Goal: Information Seeking & Learning: Learn about a topic

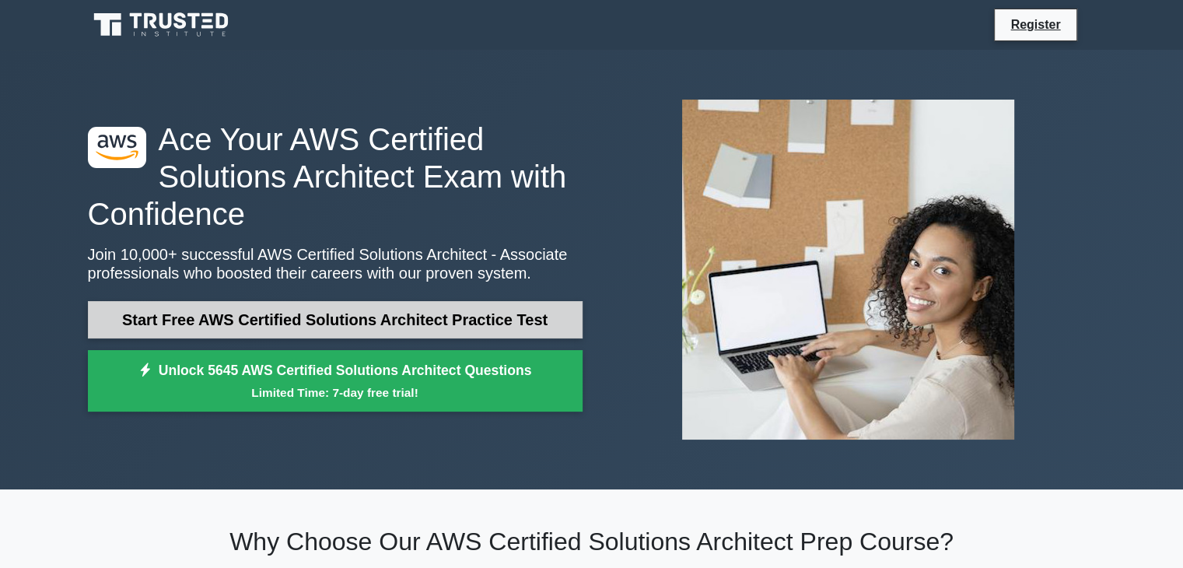
click at [496, 312] on link "Start Free AWS Certified Solutions Architect Practice Test" at bounding box center [335, 319] width 495 height 37
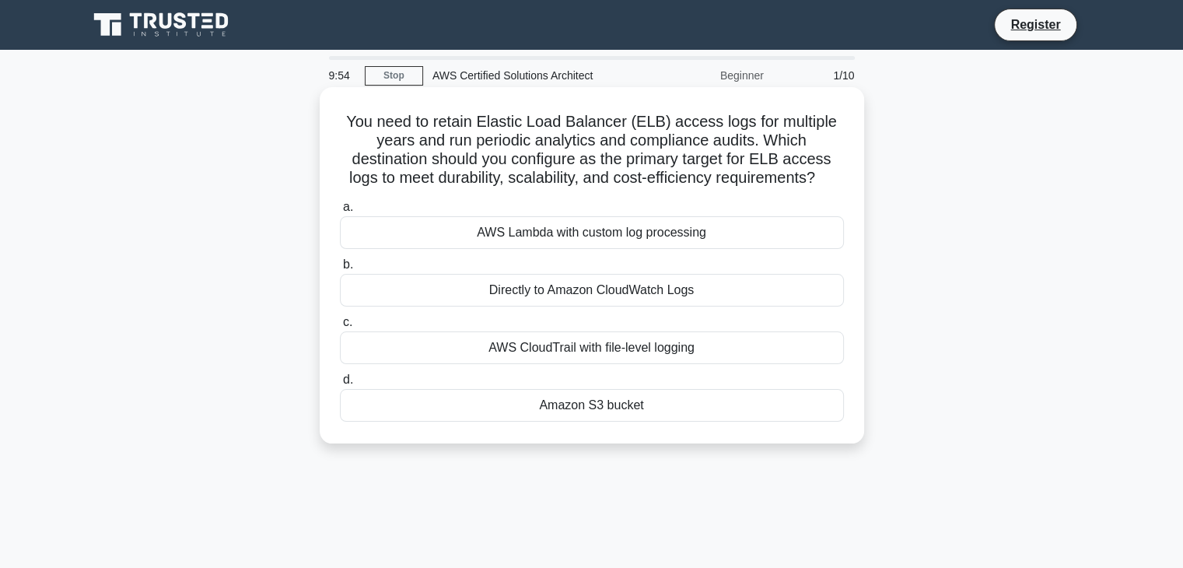
drag, startPoint x: 330, startPoint y: 100, endPoint x: 734, endPoint y: 443, distance: 530.0
click at [734, 443] on div "You need to retain Elastic Load Balancer (ELB) access logs for multiple years a…" at bounding box center [592, 265] width 545 height 356
copy div "You need to retain Elastic Load Balancer (ELB) access logs for multiple years a…"
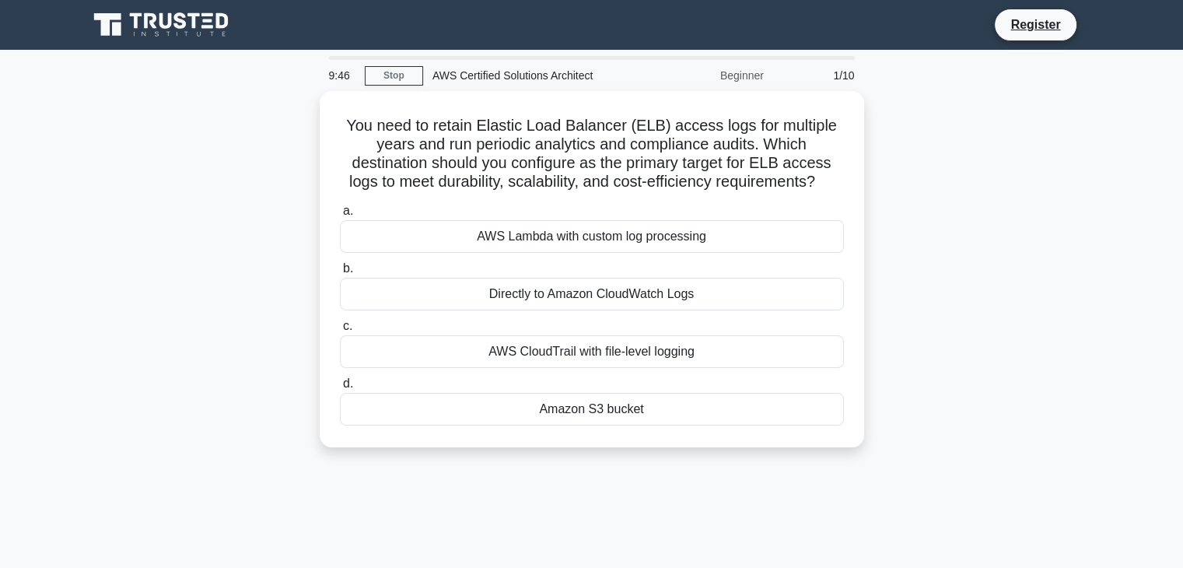
click at [964, 334] on div "You need to retain Elastic Load Balancer (ELB) access logs for multiple years a…" at bounding box center [592, 278] width 1027 height 375
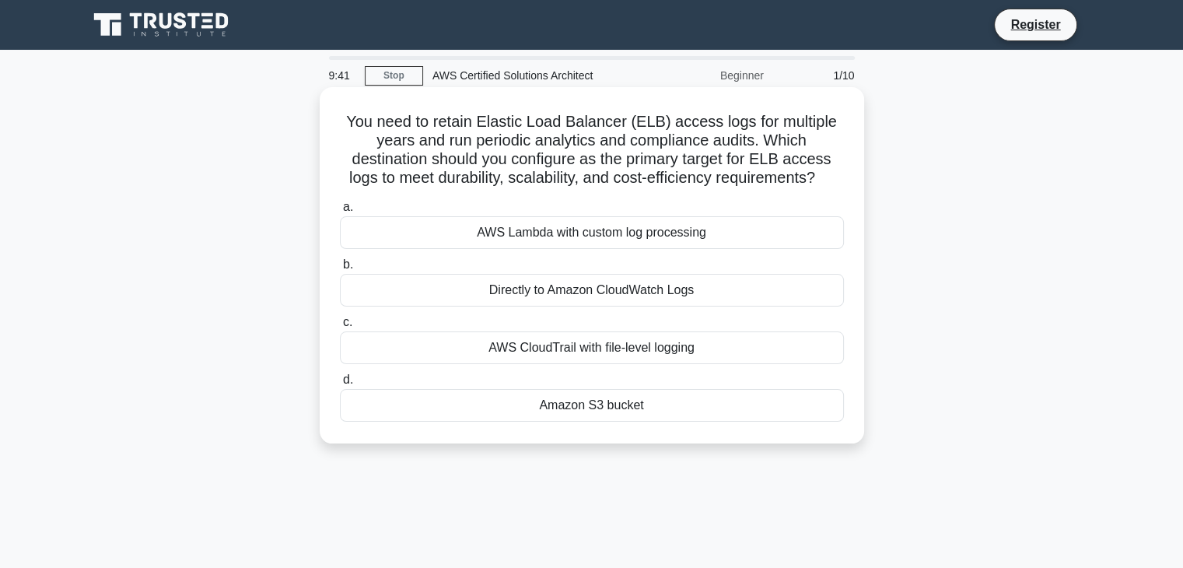
click at [384, 398] on div "Amazon S3 bucket" at bounding box center [592, 405] width 504 height 33
click at [340, 385] on input "d. Amazon S3 bucket" at bounding box center [340, 380] width 0 height 10
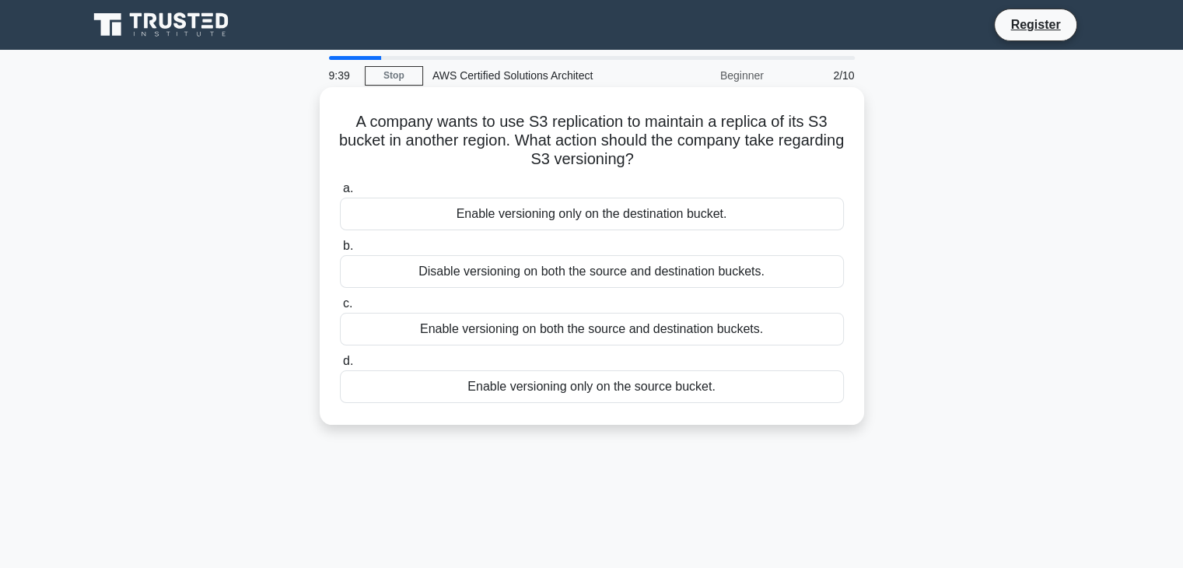
drag, startPoint x: 355, startPoint y: 109, endPoint x: 742, endPoint y: 403, distance: 486.4
click at [742, 403] on div "A company wants to use S3 replication to maintain a replica of its S3 bucket in…" at bounding box center [592, 255] width 532 height 325
copy div "A company wants to use S3 replication to maintain a replica of its S3 bucket in…"
click at [393, 327] on div "Enable versioning on both the source and destination buckets." at bounding box center [592, 329] width 504 height 33
click at [340, 309] on input "c. Enable versioning on both the source and destination buckets." at bounding box center [340, 304] width 0 height 10
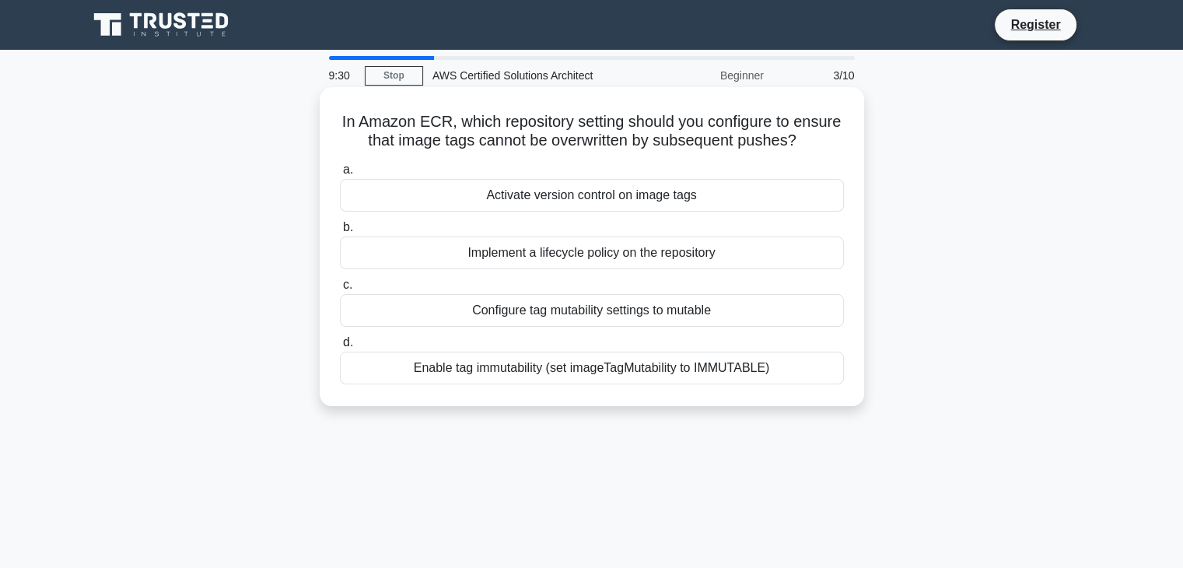
drag, startPoint x: 357, startPoint y: 110, endPoint x: 777, endPoint y: 402, distance: 511.5
click at [777, 400] on div "In Amazon ECR, which repository setting should you configure to ensure that ima…" at bounding box center [592, 246] width 532 height 307
copy div "In Amazon ECR, which repository setting should you configure to ensure that ima…"
click at [459, 384] on div "Enable tag immutability (set imageTagMutability to IMMUTABLE)" at bounding box center [592, 368] width 504 height 33
click at [340, 348] on input "d. Enable tag immutability (set imageTagMutability to IMMUTABLE)" at bounding box center [340, 343] width 0 height 10
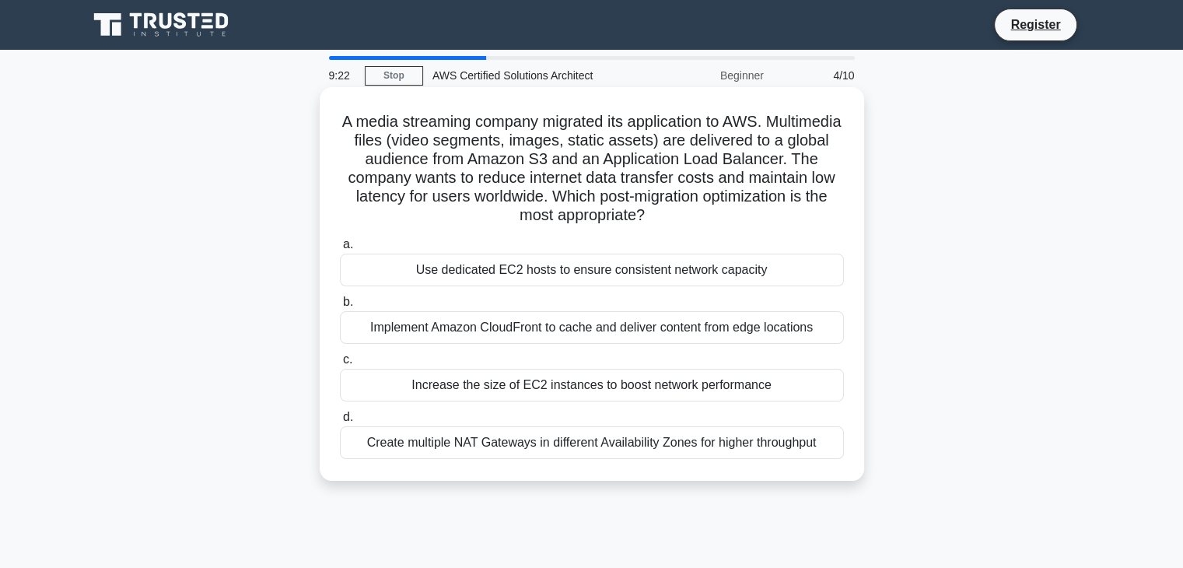
drag, startPoint x: 355, startPoint y: 106, endPoint x: 846, endPoint y: 455, distance: 603.2
click at [846, 455] on div "A media streaming company migrated its application to AWS. Multimedia files (vi…" at bounding box center [592, 283] width 532 height 381
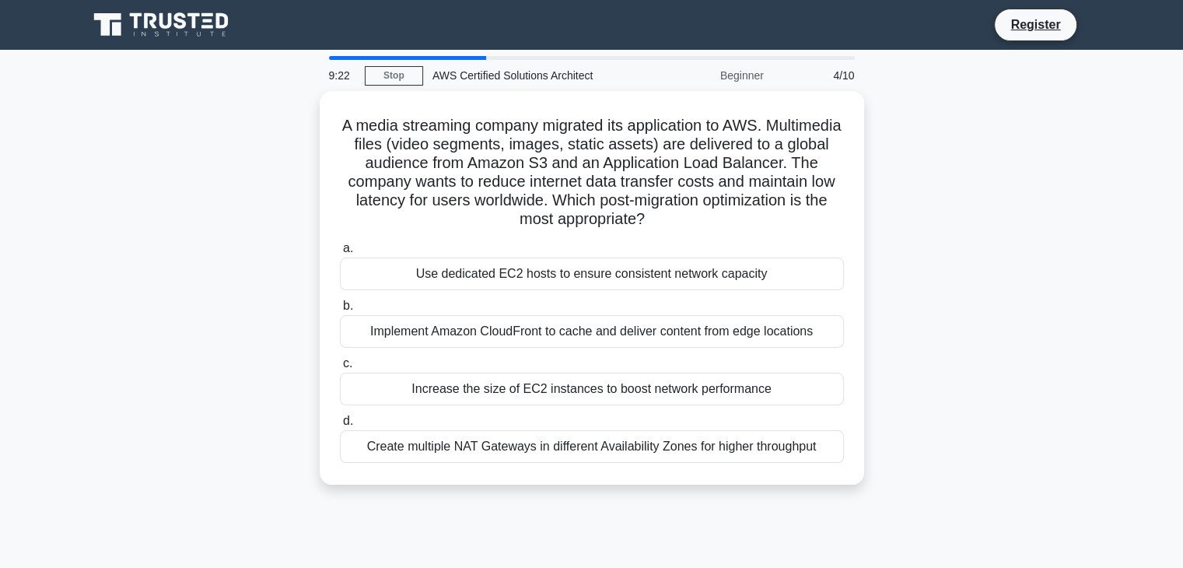
copy div "A media streaming company migrated its application to AWS. Multimedia files (vi…"
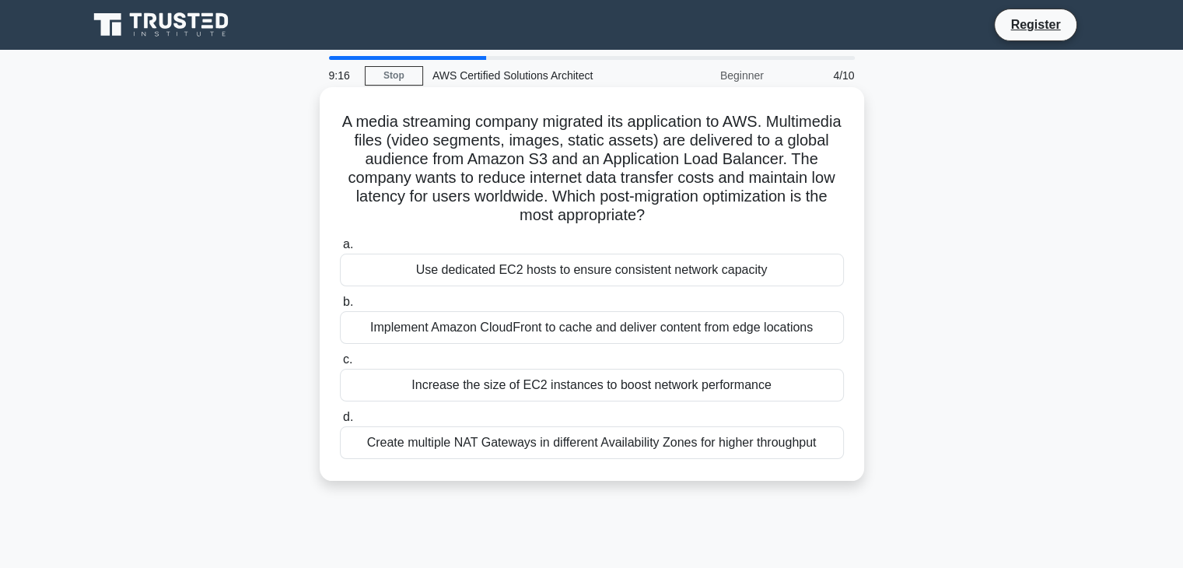
click at [473, 331] on div "Implement Amazon CloudFront to cache and deliver content from edge locations" at bounding box center [592, 327] width 504 height 33
click at [340, 307] on input "b. Implement Amazon CloudFront to cache and deliver content from edge locations" at bounding box center [340, 302] width 0 height 10
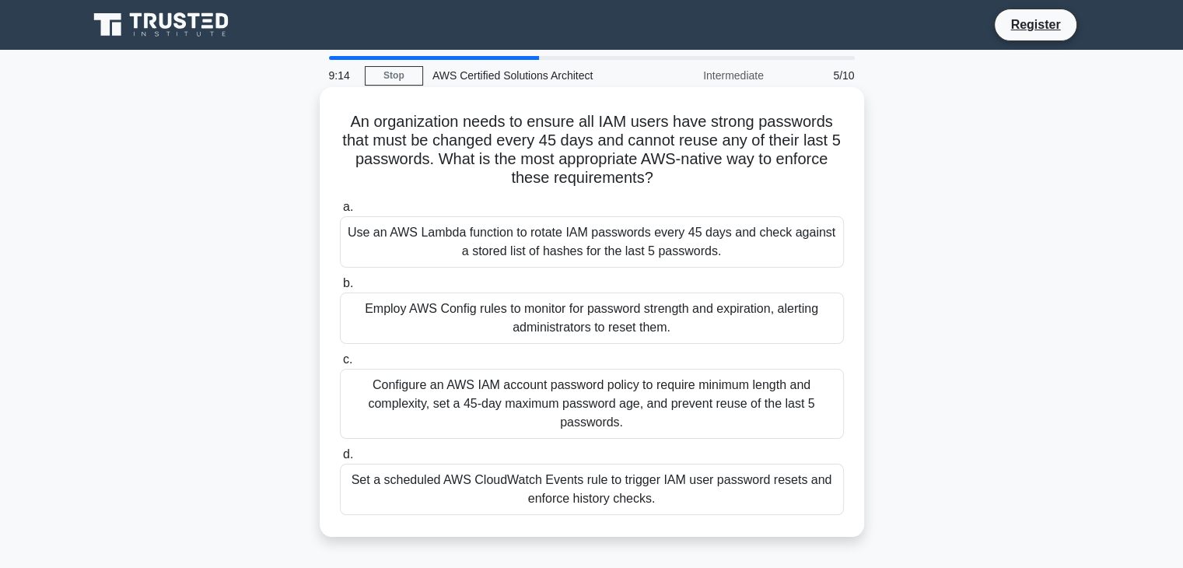
drag, startPoint x: 332, startPoint y: 104, endPoint x: 739, endPoint y: 521, distance: 582.1
click at [739, 521] on div "An organization needs to ensure all IAM users have strong passwords that must b…" at bounding box center [592, 311] width 532 height 437
copy div "An organization needs to ensure all IAM users have strong passwords that must b…"
click at [387, 393] on div "Configure an AWS IAM account password policy to require minimum length and comp…" at bounding box center [592, 404] width 504 height 70
click at [340, 365] on input "c. Configure an AWS IAM account password policy to require minimum length and c…" at bounding box center [340, 360] width 0 height 10
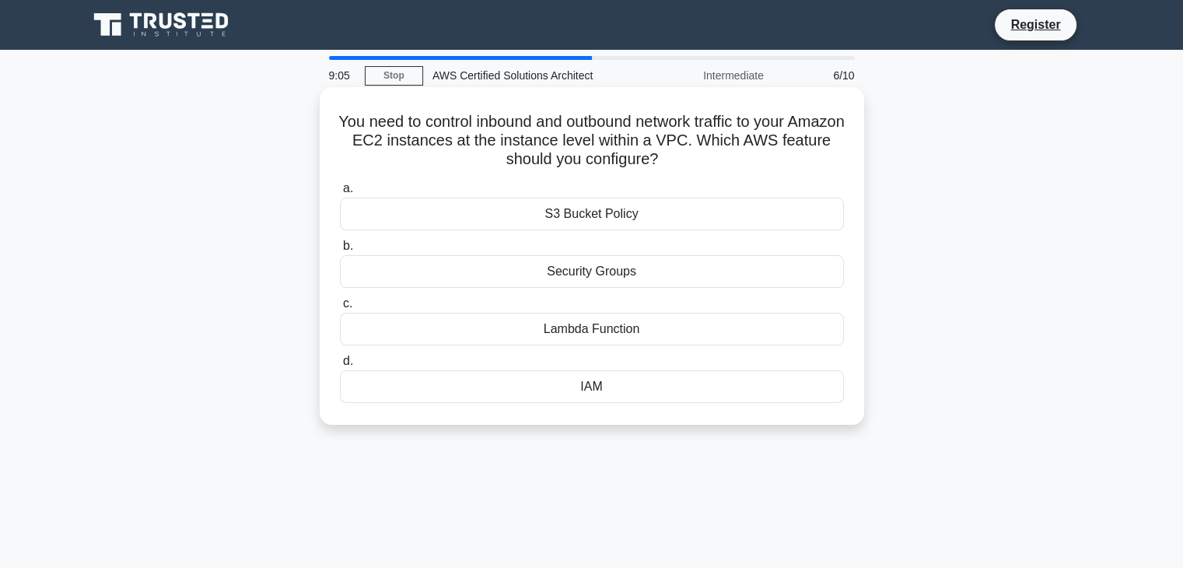
drag, startPoint x: 359, startPoint y: 118, endPoint x: 671, endPoint y: 401, distance: 420.8
click at [671, 401] on div "You need to control inbound and outbound network traffic to your Amazon EC2 ins…" at bounding box center [592, 255] width 532 height 325
copy div "You need to control inbound and outbound network traffic to your Amazon EC2 ins…"
click at [538, 278] on div "Security Groups" at bounding box center [592, 271] width 504 height 33
click at [340, 251] on input "b. Security Groups" at bounding box center [340, 246] width 0 height 10
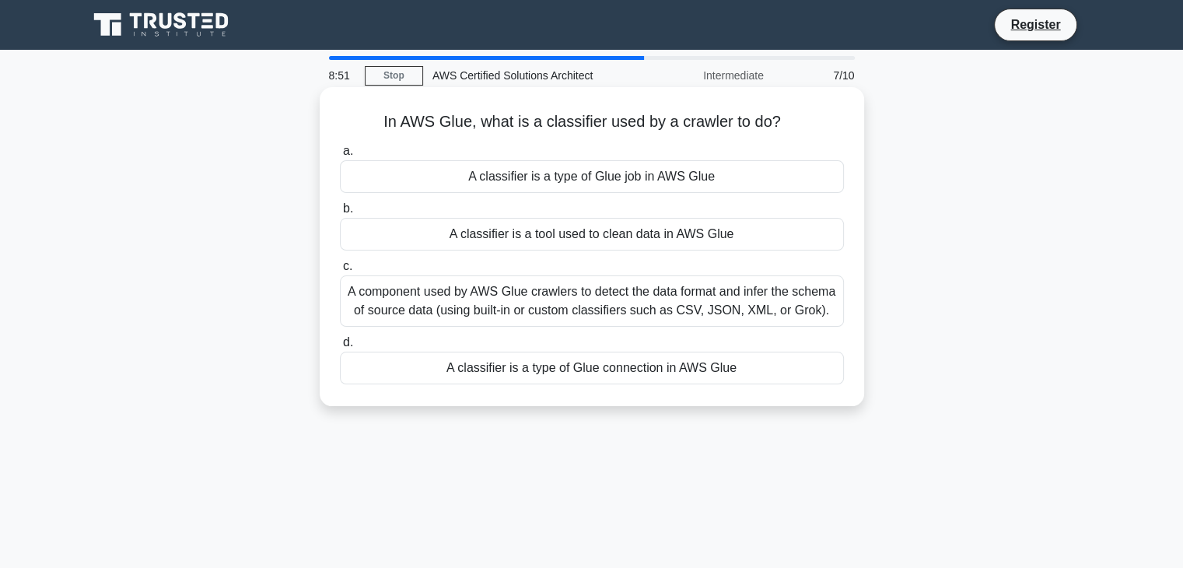
drag, startPoint x: 378, startPoint y: 125, endPoint x: 795, endPoint y: 388, distance: 493.0
click at [795, 388] on div "In AWS Glue, what is a classifier used by a crawler to do? .spinner_0XTQ{transf…" at bounding box center [592, 246] width 532 height 307
copy div "In AWS Glue, what is a classifier used by a crawler to do? .spinner_0XTQ{transf…"
click at [420, 293] on div "A component used by AWS Glue crawlers to detect the data format and infer the s…" at bounding box center [592, 300] width 504 height 51
click at [340, 272] on input "c. A component used by AWS Glue crawlers to detect the data format and infer th…" at bounding box center [340, 266] width 0 height 10
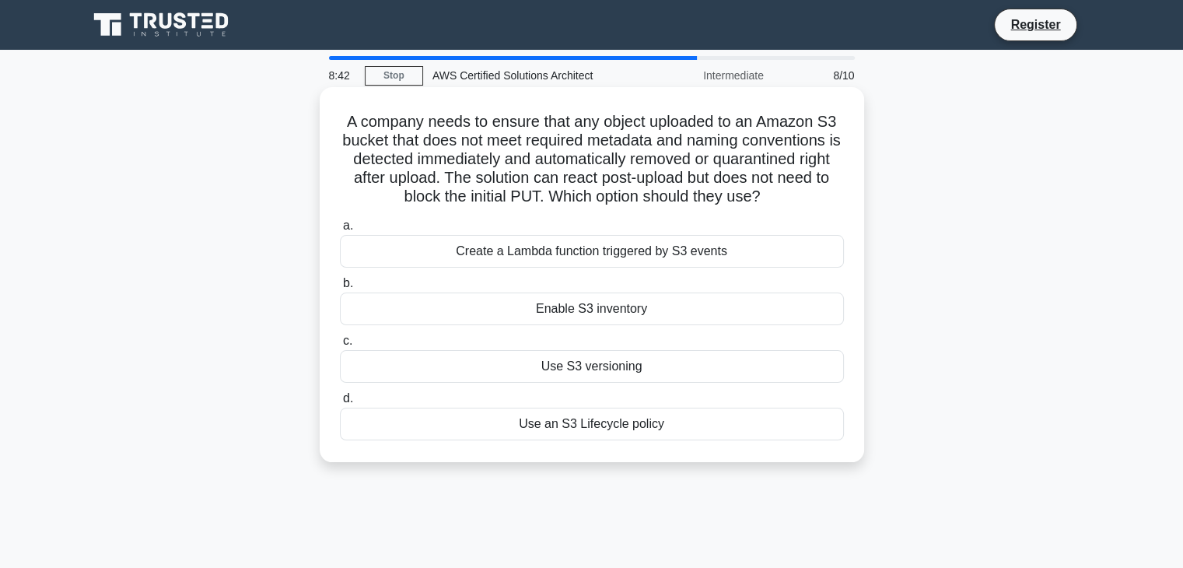
drag, startPoint x: 339, startPoint y: 116, endPoint x: 675, endPoint y: 462, distance: 482.5
click at [675, 462] on div "A company needs to ensure that any object uploaded to an Amazon S3 bucket that …" at bounding box center [592, 288] width 1027 height 394
copy div "A company needs to ensure that any object uploaded to an Amazon S3 bucket that …"
click at [615, 251] on div "Create a Lambda function triggered by S3 events" at bounding box center [592, 251] width 504 height 33
click at [340, 231] on input "a. Create a Lambda function triggered by S3 events" at bounding box center [340, 226] width 0 height 10
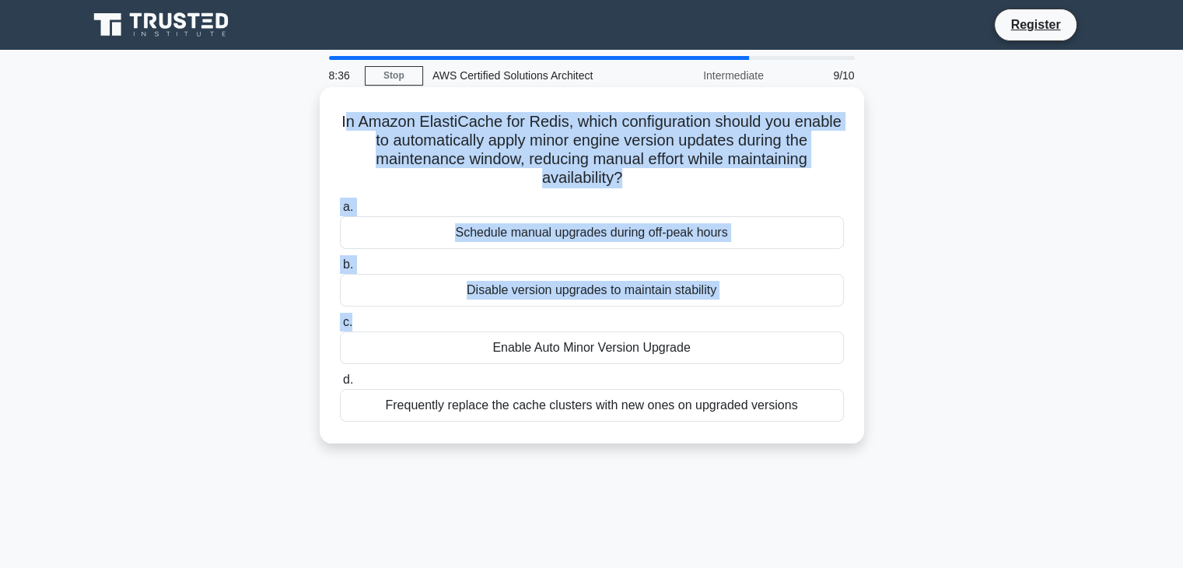
drag, startPoint x: 366, startPoint y: 116, endPoint x: 661, endPoint y: 281, distance: 337.9
click at [692, 324] on div "In Amazon ElastiCache for Redis, which configuration should you enable to autom…" at bounding box center [592, 265] width 532 height 344
drag, startPoint x: 356, startPoint y: 114, endPoint x: 819, endPoint y: 408, distance: 548.0
click at [819, 408] on div "In Amazon ElastiCache for Redis, which configuration should you enable to autom…" at bounding box center [592, 265] width 532 height 344
copy div "In Amazon ElastiCache for Redis, which configuration should you enable to autom…"
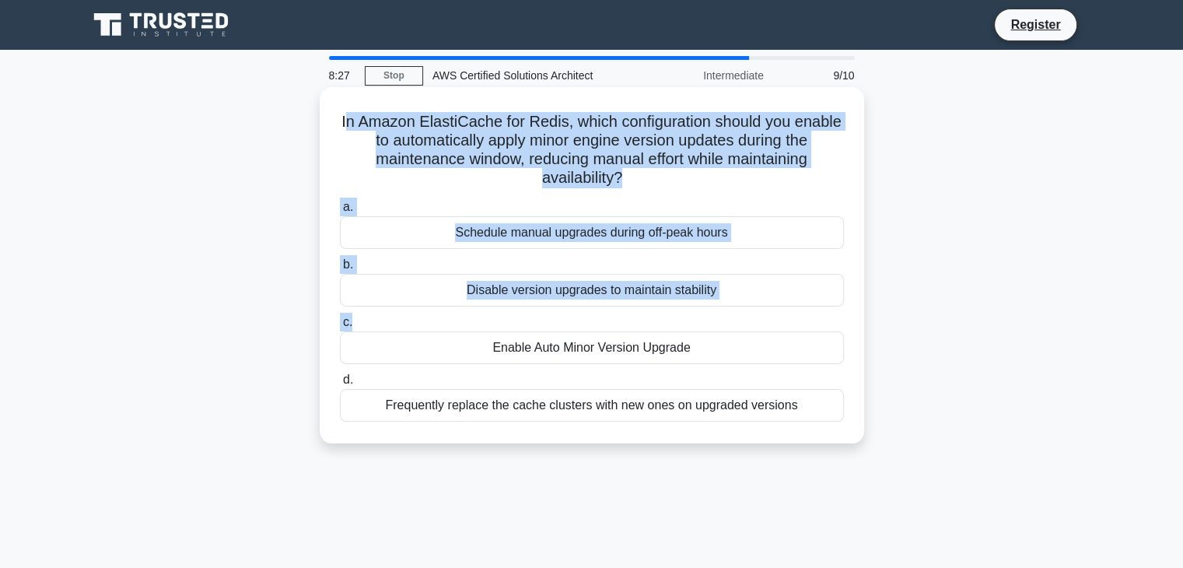
click at [550, 345] on div "Enable Auto Minor Version Upgrade" at bounding box center [592, 347] width 504 height 33
click at [340, 328] on input "c. Enable Auto Minor Version Upgrade" at bounding box center [340, 322] width 0 height 10
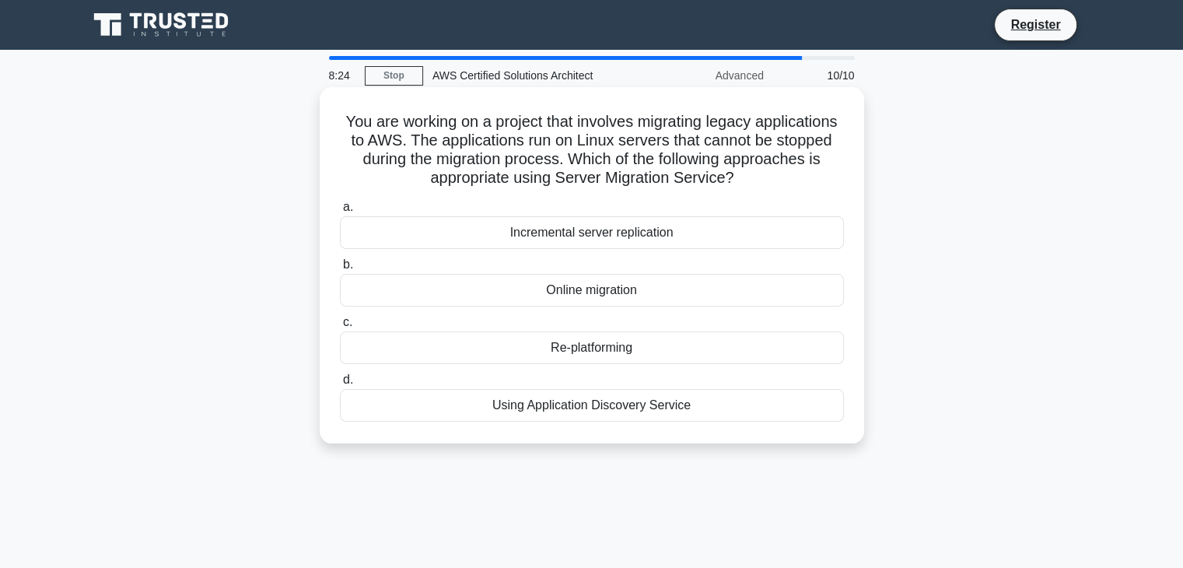
drag, startPoint x: 379, startPoint y: 107, endPoint x: 769, endPoint y: 418, distance: 498.8
click at [769, 418] on div "You are working on a project that involves migrating legacy applications to AWS…" at bounding box center [592, 265] width 532 height 344
copy div "You are working on a project that involves migrating legacy applications to AWS…"
click at [570, 225] on div "Incremental server replication" at bounding box center [592, 232] width 504 height 33
click at [340, 212] on input "a. Incremental server replication" at bounding box center [340, 207] width 0 height 10
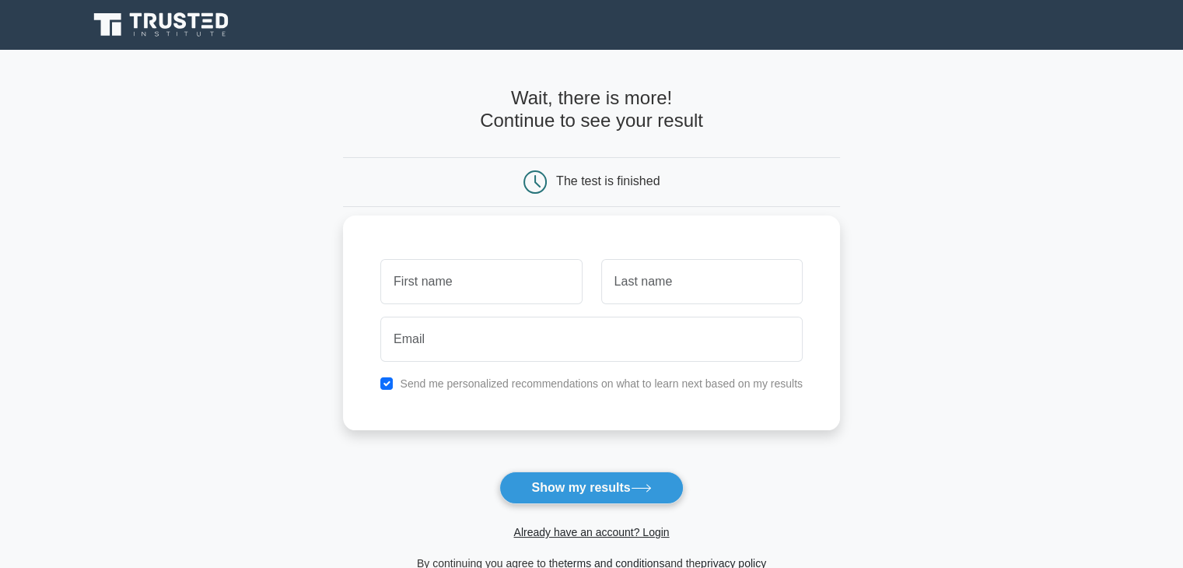
click at [466, 284] on input "text" at bounding box center [481, 281] width 202 height 45
type input "[PERSON_NAME]"
click at [658, 300] on input "text" at bounding box center [702, 281] width 202 height 45
type input "[PERSON_NAME]"
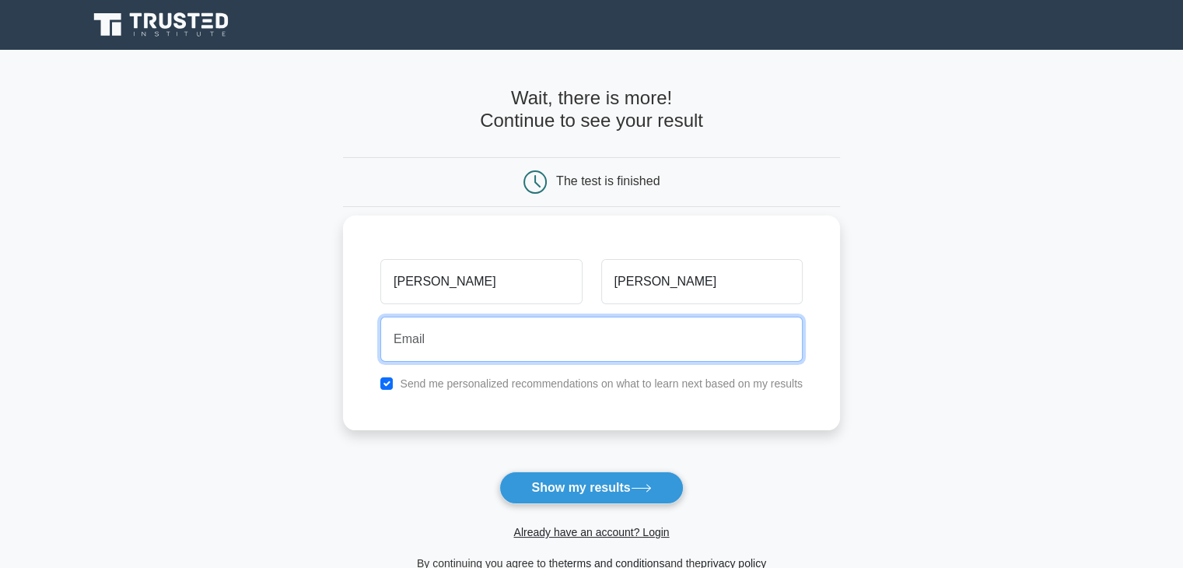
drag, startPoint x: 479, startPoint y: 360, endPoint x: 485, endPoint y: 344, distance: 17.2
click at [479, 360] on input "email" at bounding box center [591, 339] width 422 height 45
type input "[EMAIL_ADDRESS][DOMAIN_NAME]"
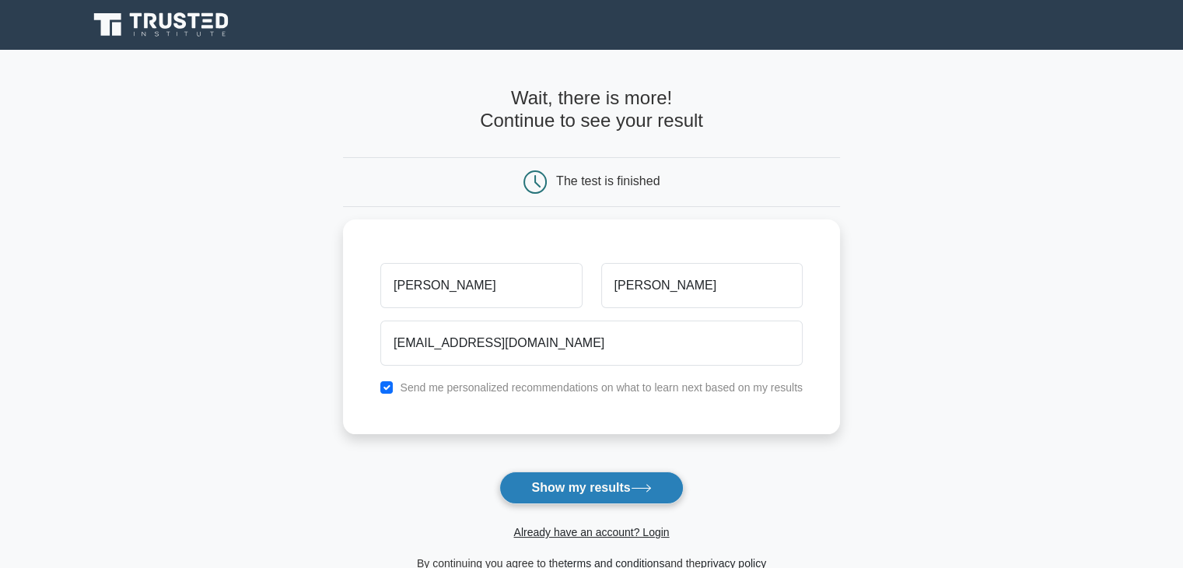
click at [610, 492] on button "Show my results" at bounding box center [591, 487] width 184 height 33
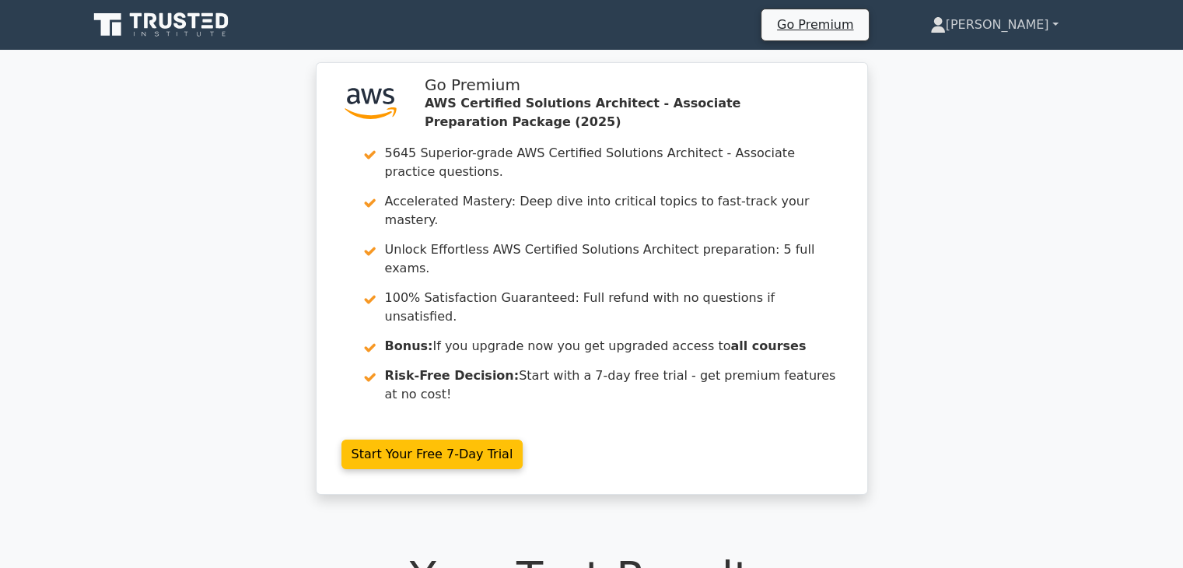
click at [1043, 27] on link "[PERSON_NAME]" at bounding box center [994, 24] width 203 height 31
click at [1049, 23] on link "[PERSON_NAME]" at bounding box center [994, 24] width 203 height 31
click at [1063, 16] on link "[PERSON_NAME]" at bounding box center [994, 24] width 203 height 31
drag, startPoint x: 1067, startPoint y: 133, endPoint x: 1043, endPoint y: 250, distance: 119.2
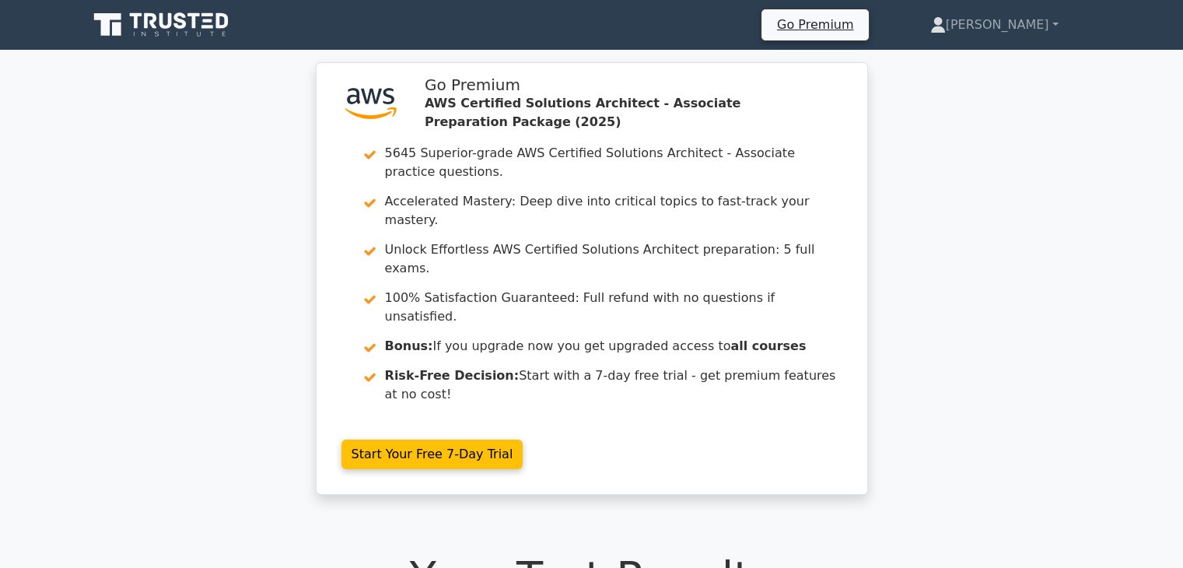
click at [1067, 135] on div ".st0{fill:#252F3E;} .st1{fill-rule:evenodd;clip-rule:evenodd;fill:#FF9900;} Go …" at bounding box center [591, 287] width 1183 height 451
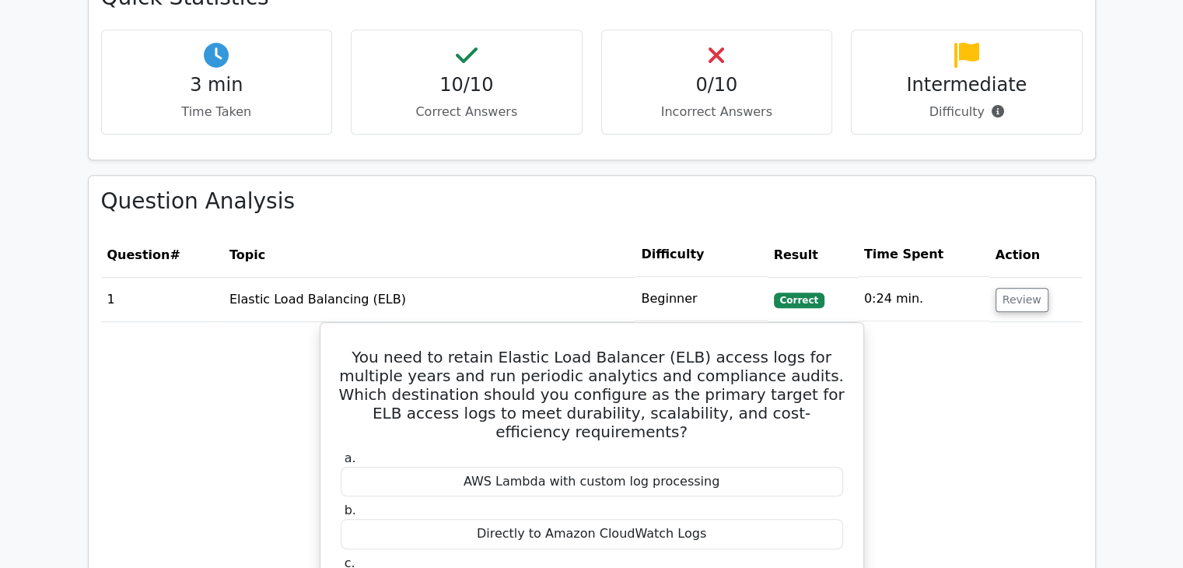
scroll to position [1452, 0]
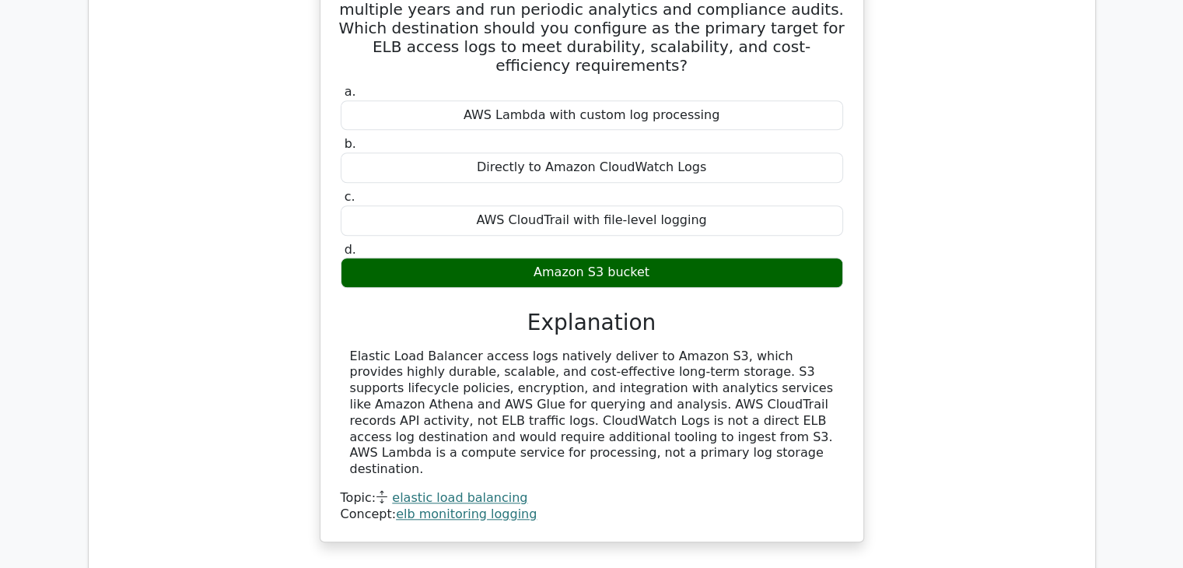
click at [650, 258] on div "Amazon S3 bucket" at bounding box center [592, 273] width 503 height 30
